Goal: Task Accomplishment & Management: Manage account settings

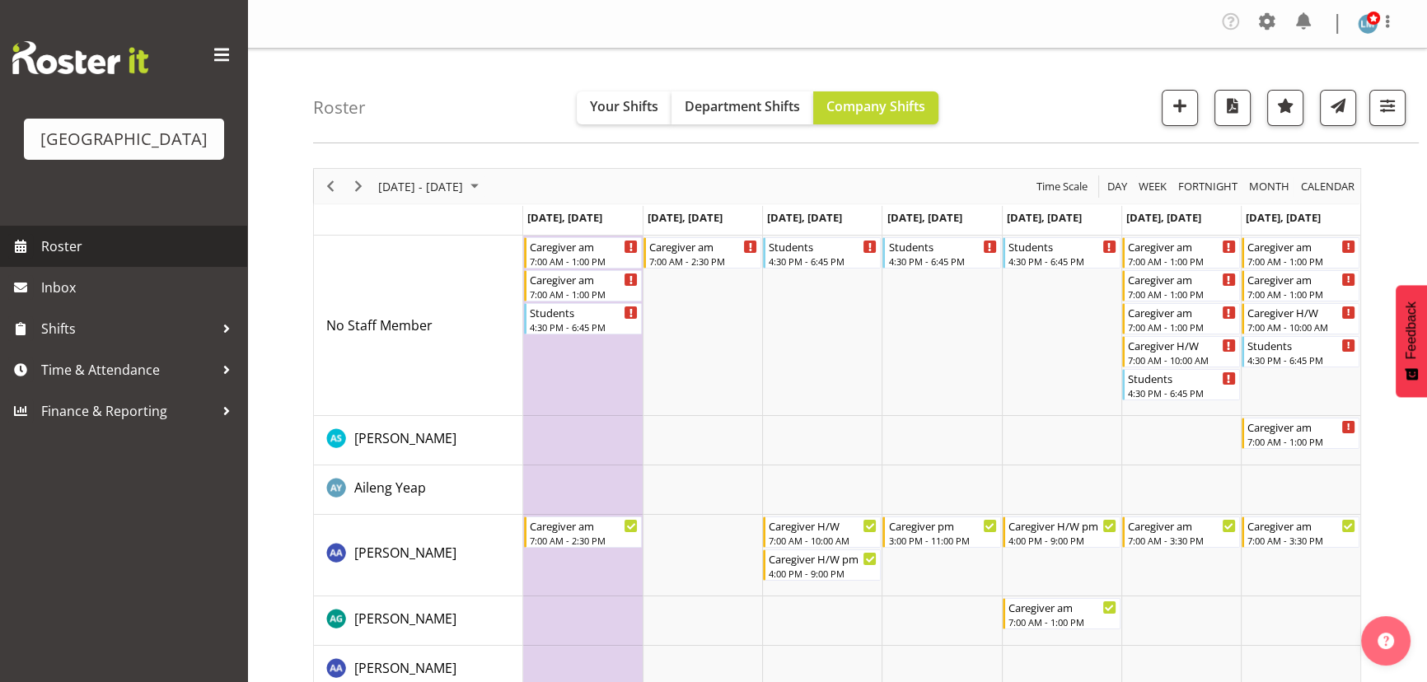
click at [56, 259] on span "Roster" at bounding box center [140, 246] width 198 height 25
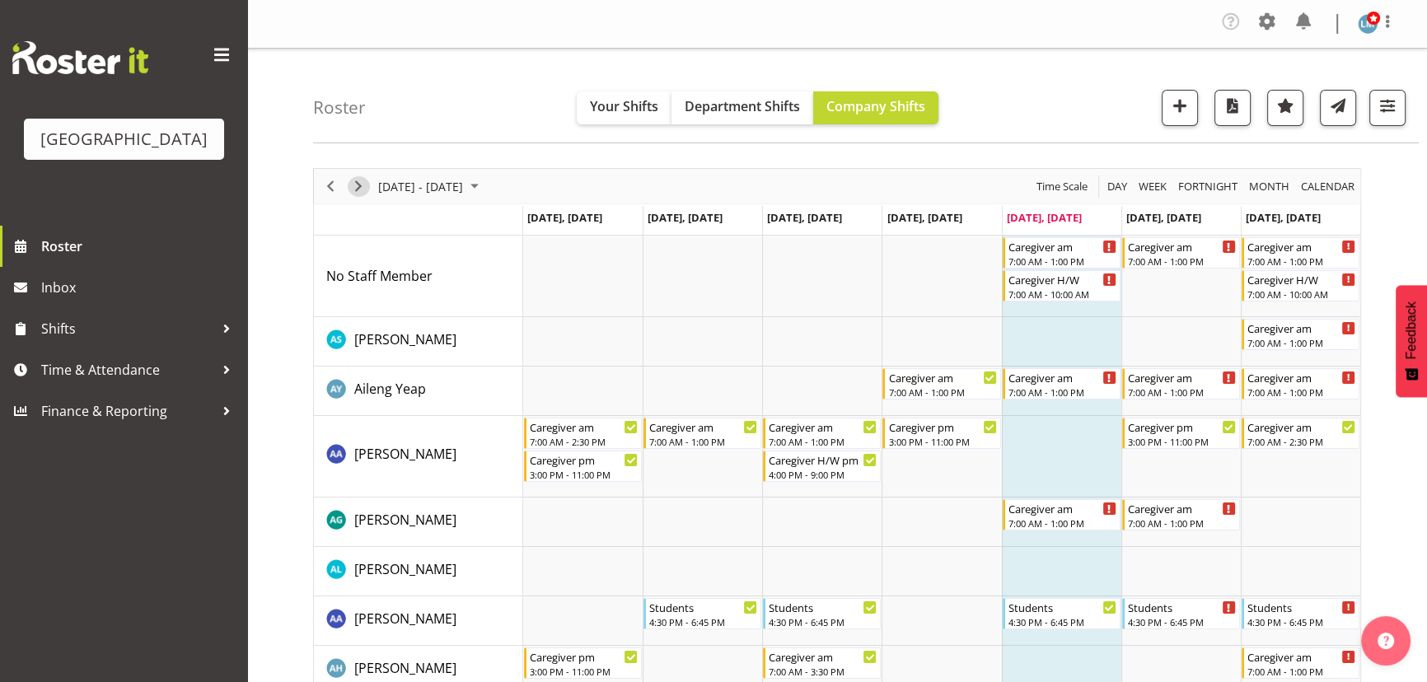
click at [354, 184] on span "Next" at bounding box center [358, 186] width 20 height 21
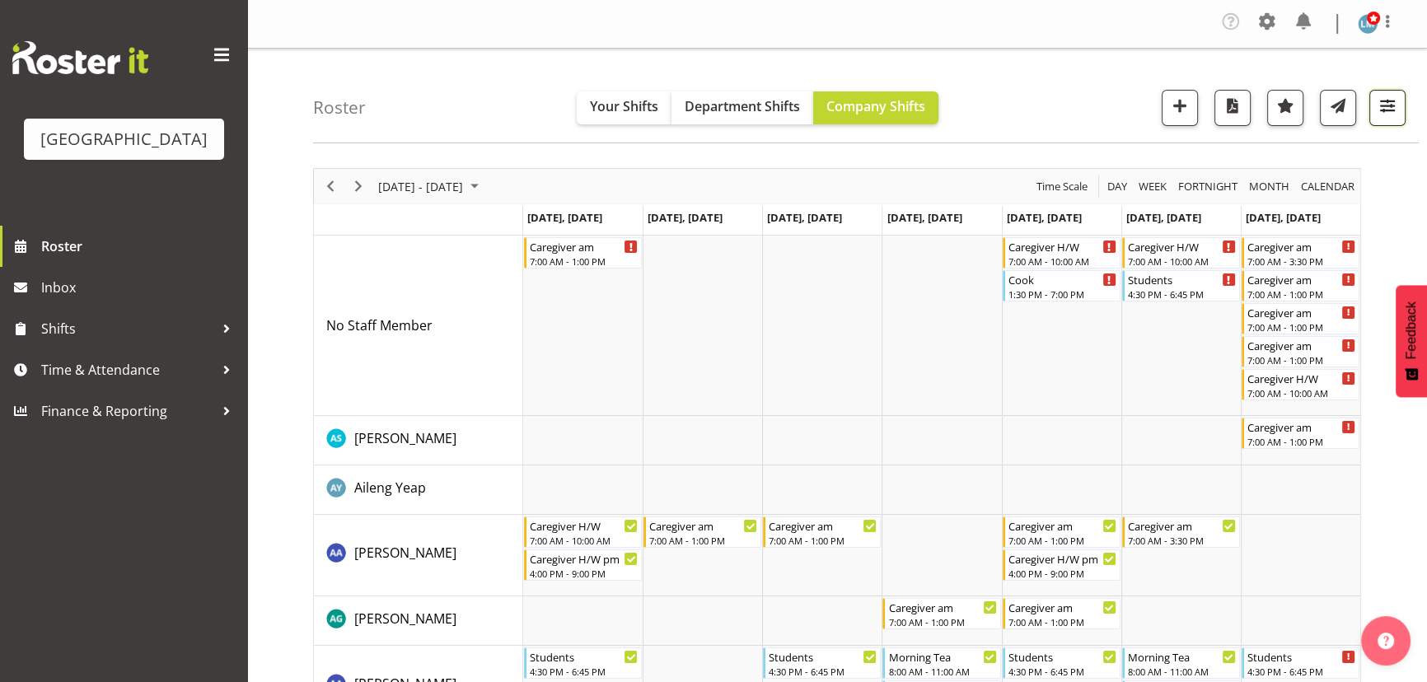
click at [1395, 114] on span "button" at bounding box center [1386, 105] width 21 height 21
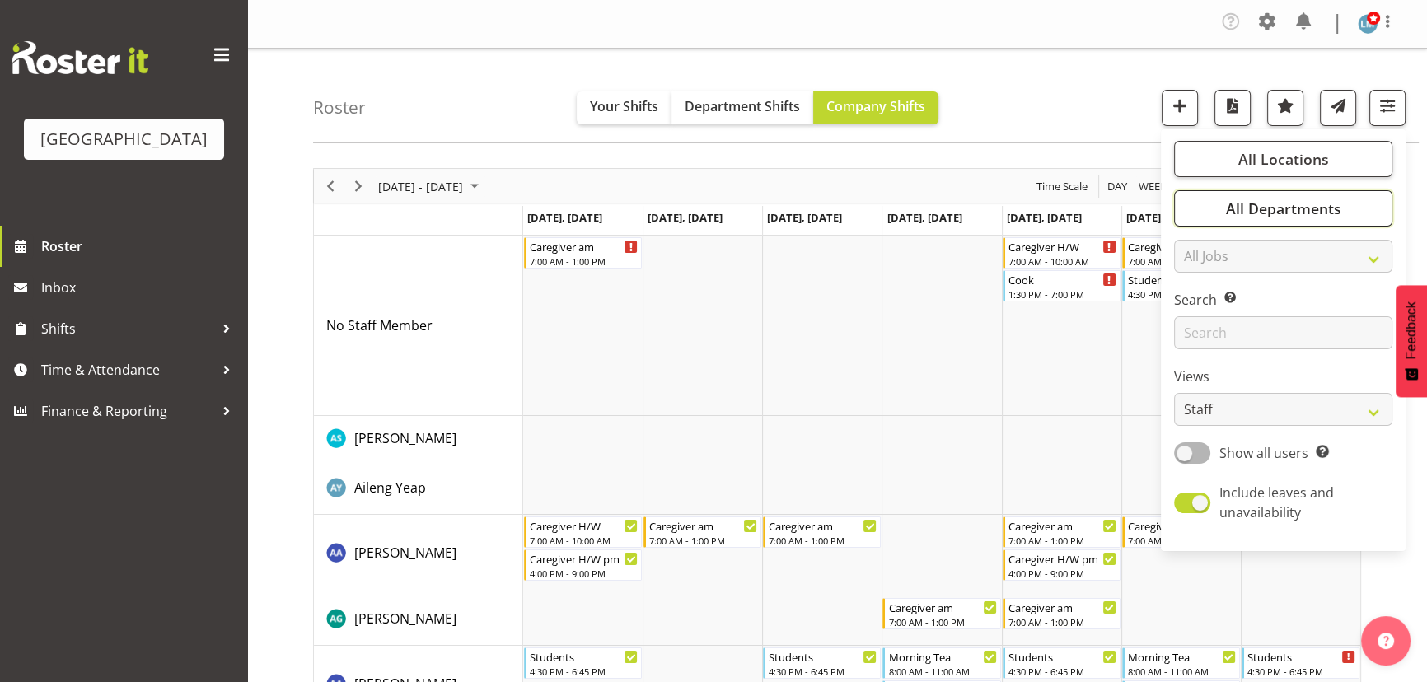
click at [1286, 206] on span "All Departments" at bounding box center [1282, 209] width 115 height 20
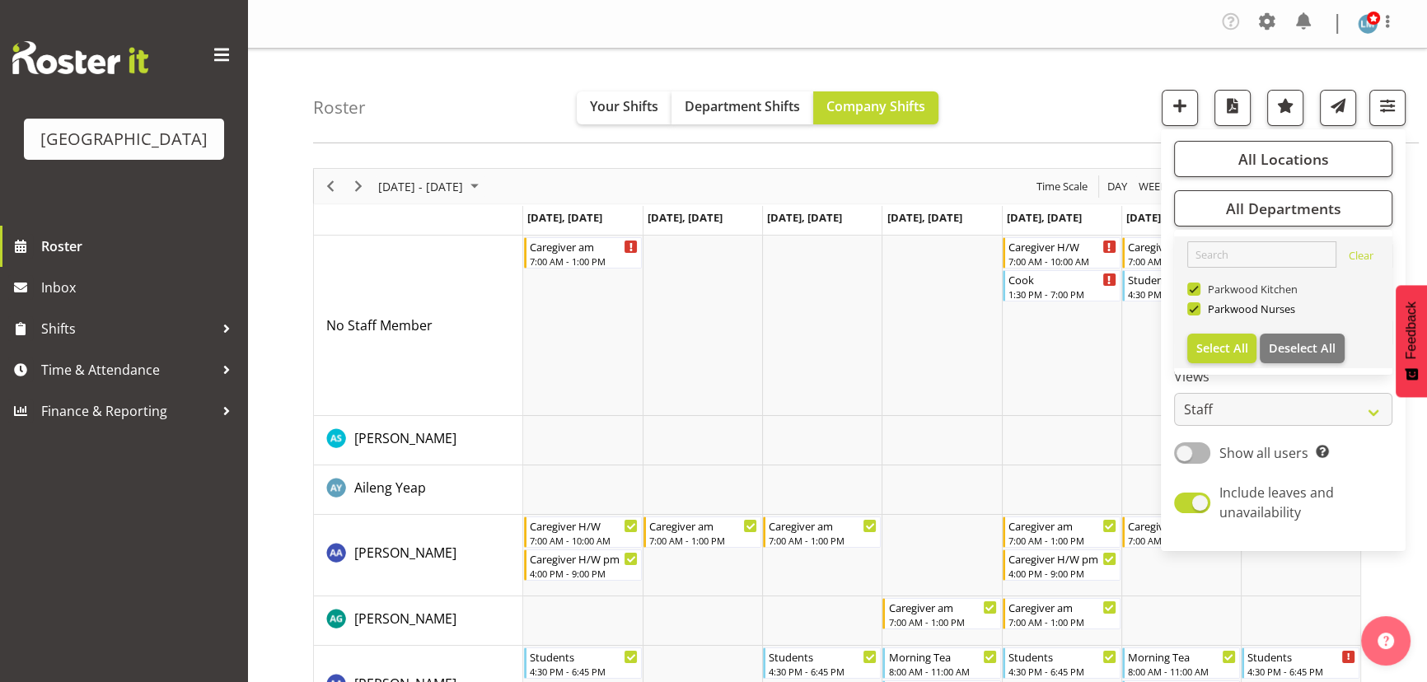
click at [1192, 284] on span at bounding box center [1193, 289] width 13 height 13
click at [1192, 284] on input "Parkwood Kitchen" at bounding box center [1192, 289] width 11 height 11
checkbox input "false"
